Goal: Transaction & Acquisition: Purchase product/service

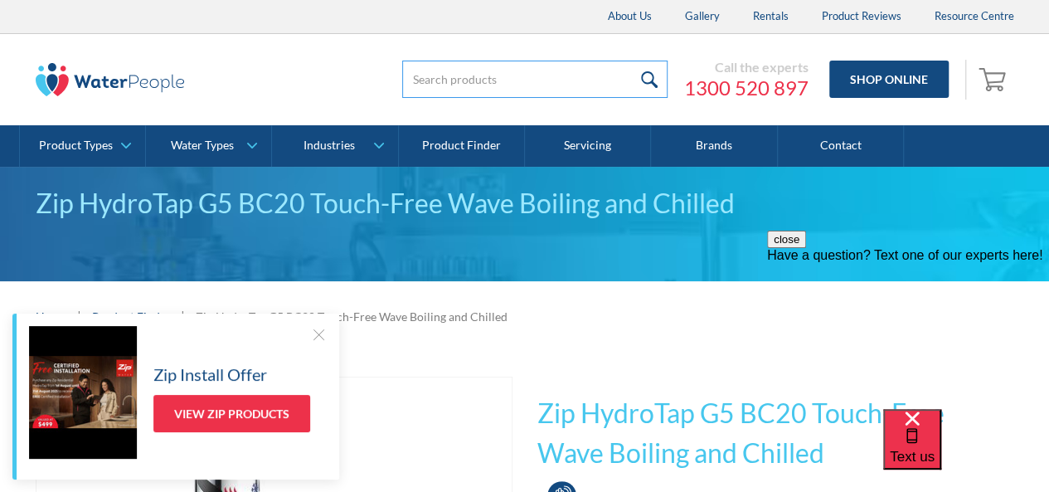
click at [447, 79] on input "search" at bounding box center [534, 79] width 265 height 37
type input "Zip HydroTap G5 BC20 classic chrome"
click at [632, 61] on input "submit" at bounding box center [650, 79] width 36 height 37
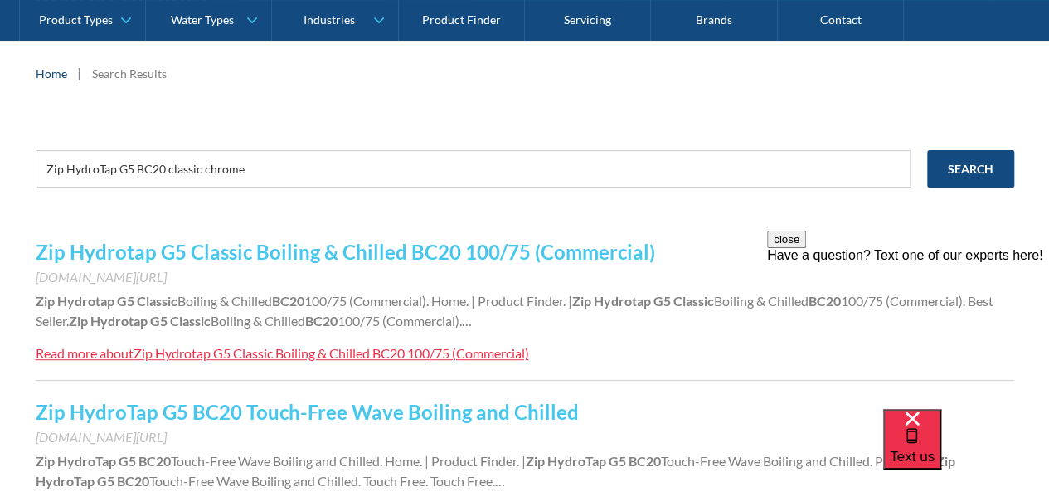
scroll to position [258, 0]
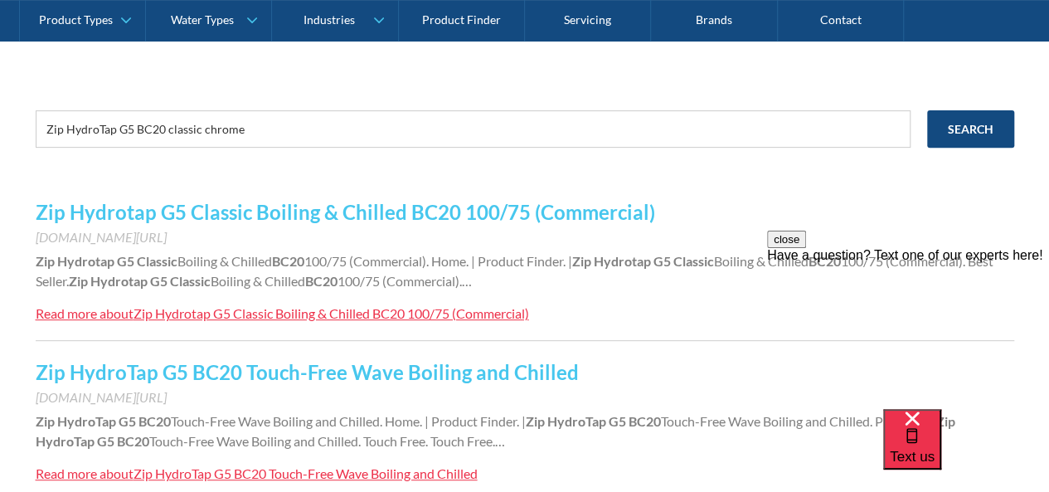
click at [134, 311] on div "Read more about" at bounding box center [85, 313] width 98 height 16
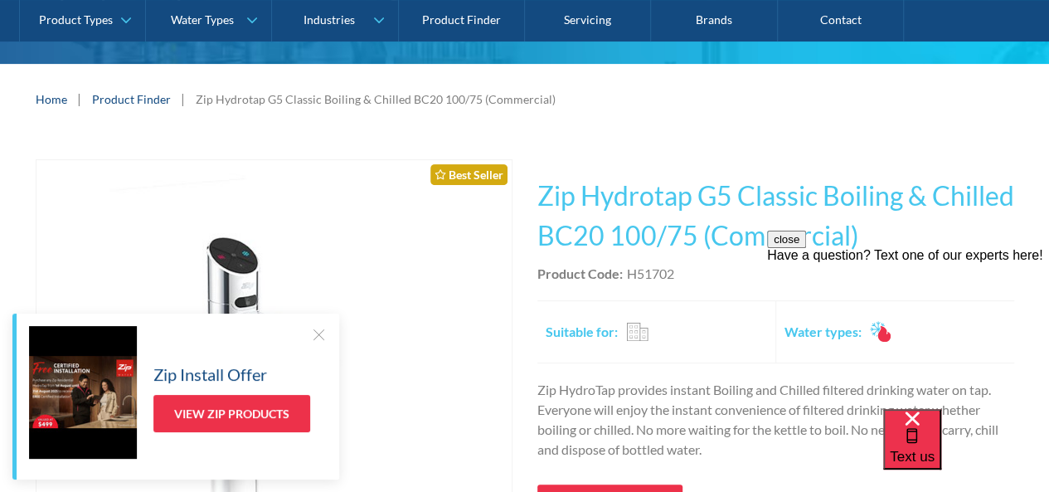
scroll to position [226, 0]
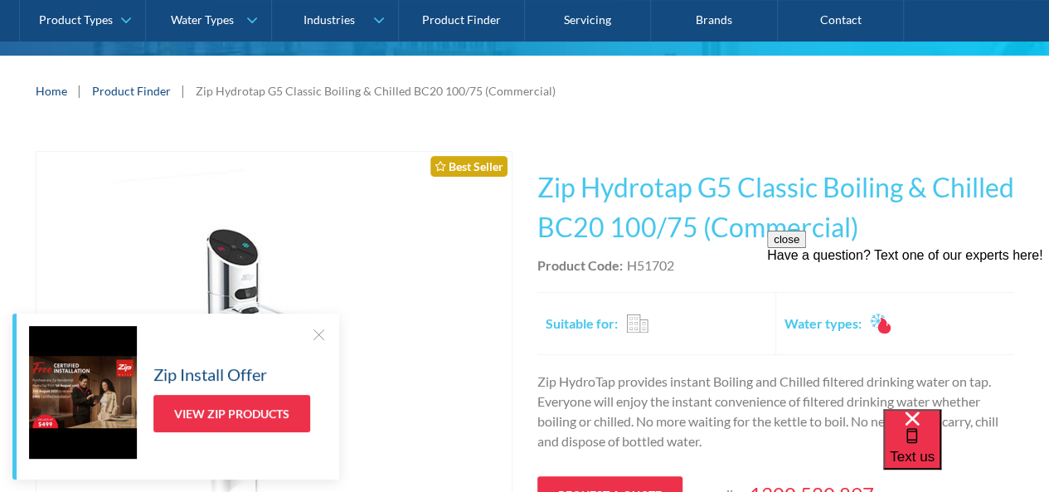
click at [309, 333] on div "Zip Install Offer View Zip Products" at bounding box center [178, 392] width 298 height 133
click at [319, 334] on div at bounding box center [318, 334] width 17 height 17
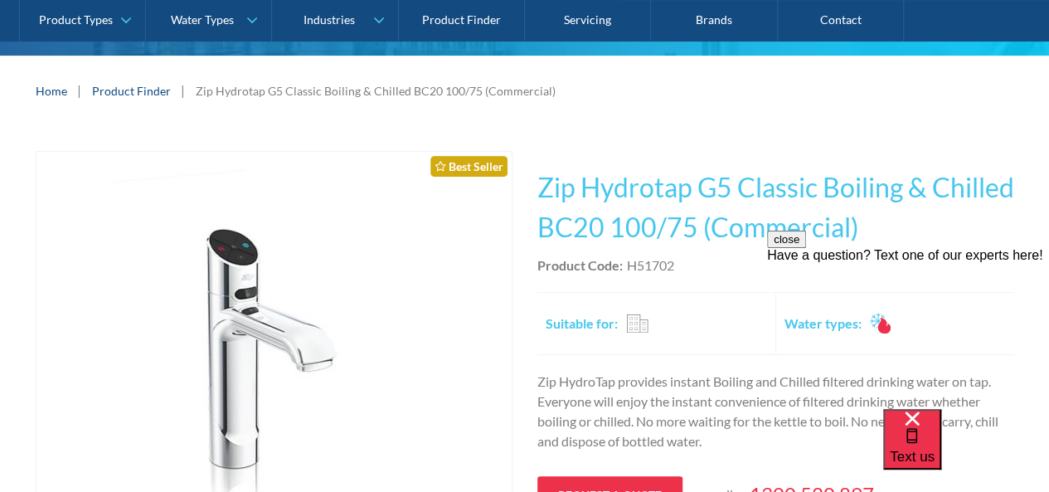
click at [806, 248] on button "close" at bounding box center [786, 239] width 39 height 17
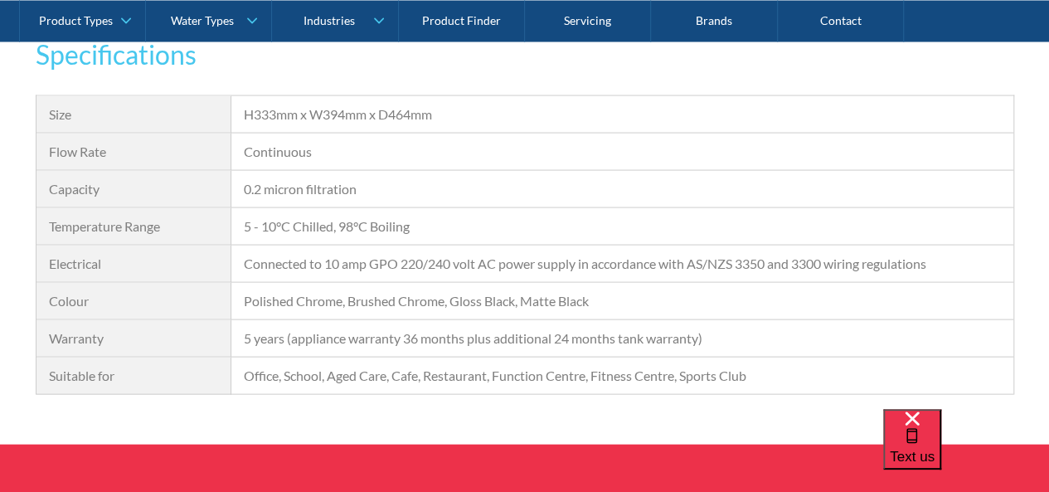
scroll to position [1591, 0]
